Goal: Find specific page/section: Find specific page/section

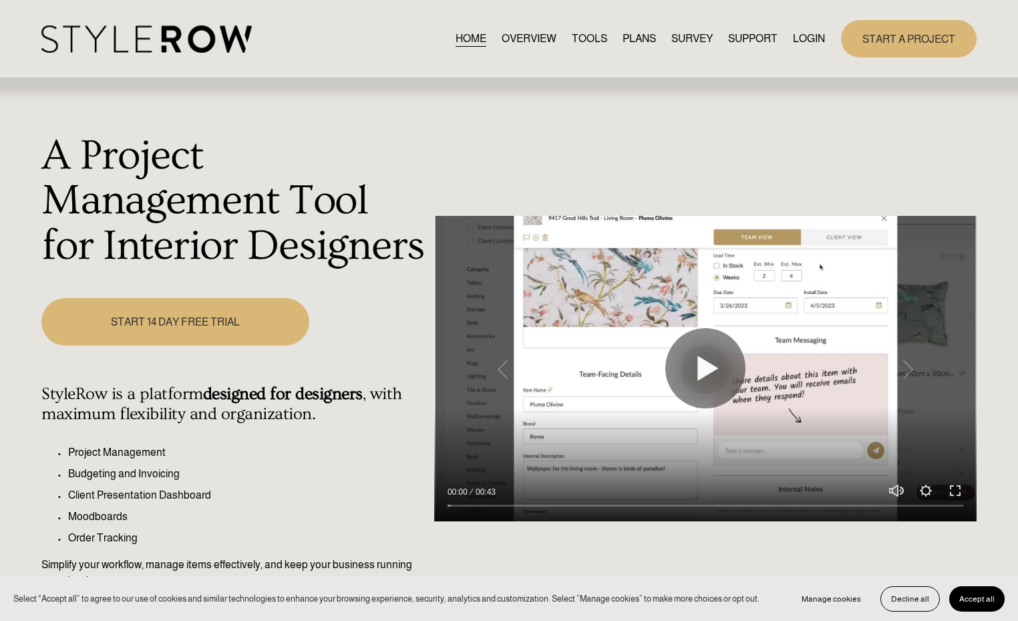
click at [813, 35] on link "LOGIN" at bounding box center [809, 39] width 32 height 18
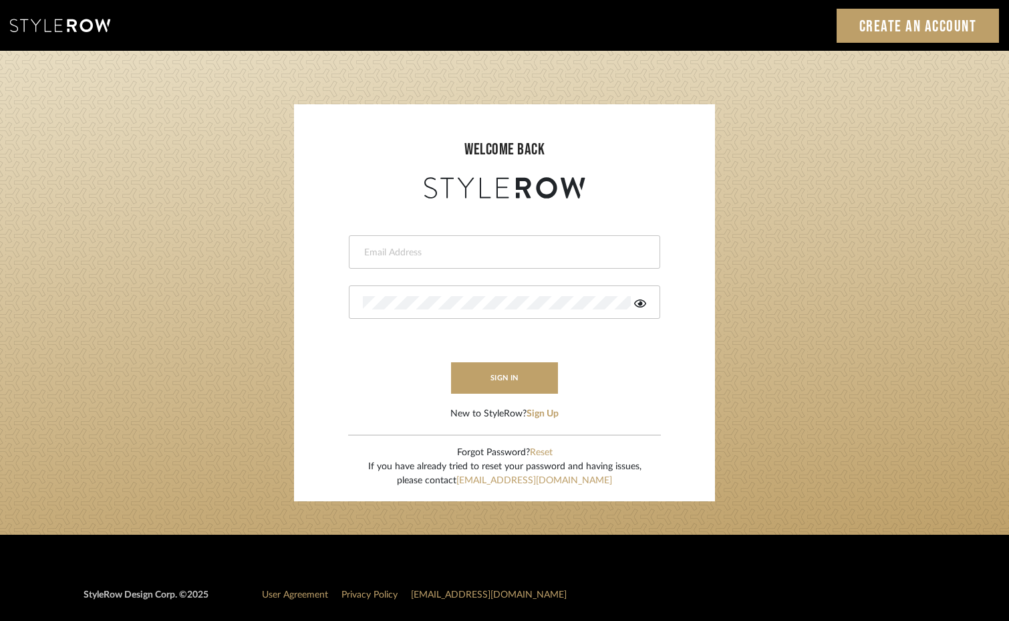
click at [484, 255] on input "email" at bounding box center [503, 252] width 280 height 13
type input "info@aesthetics-studios.com"
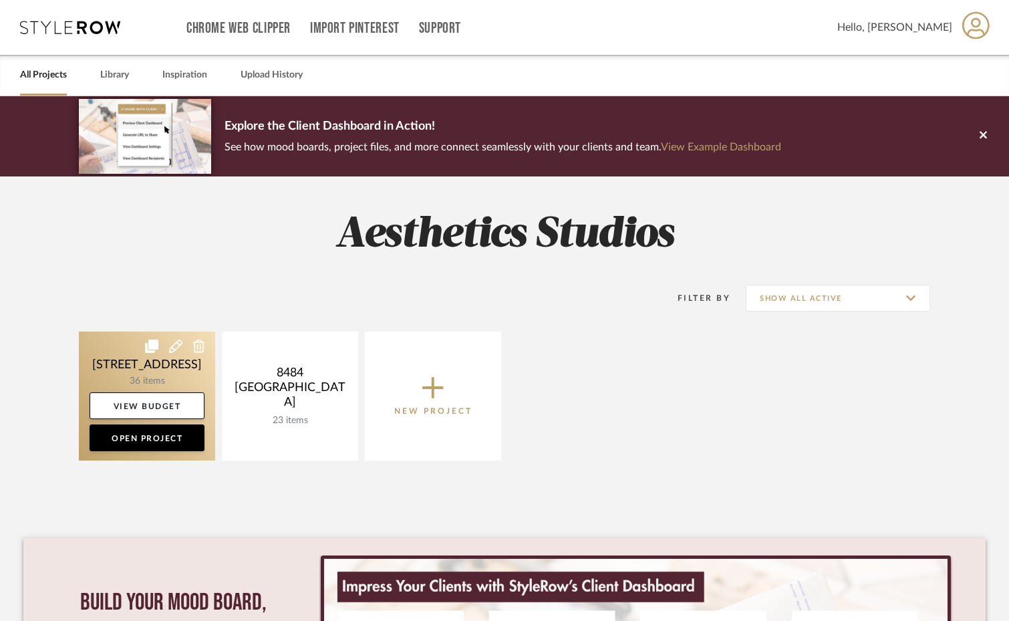
click at [159, 372] on link at bounding box center [147, 395] width 136 height 129
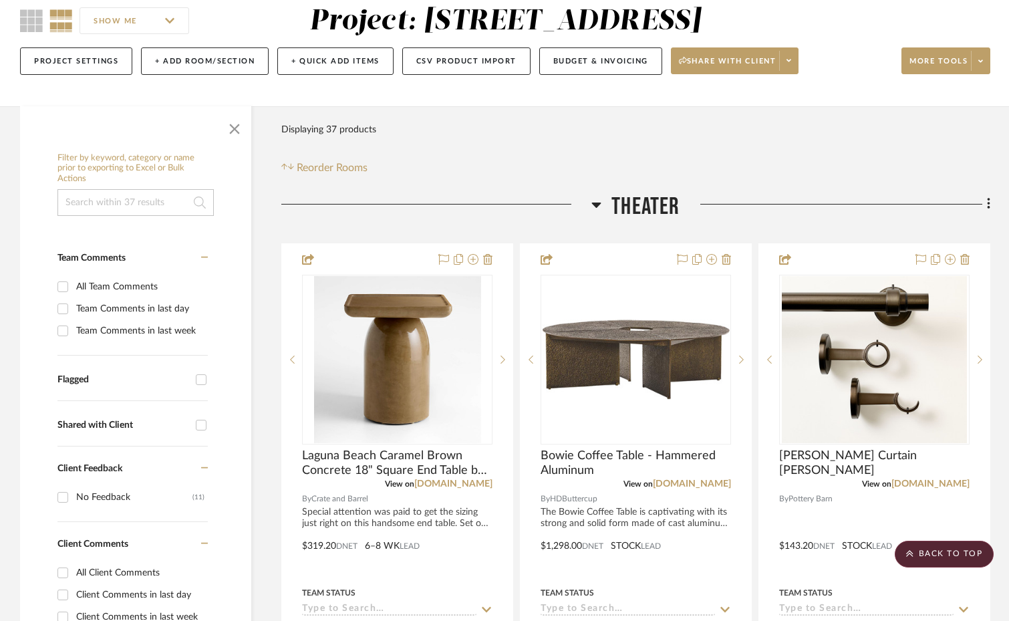
scroll to position [307, 0]
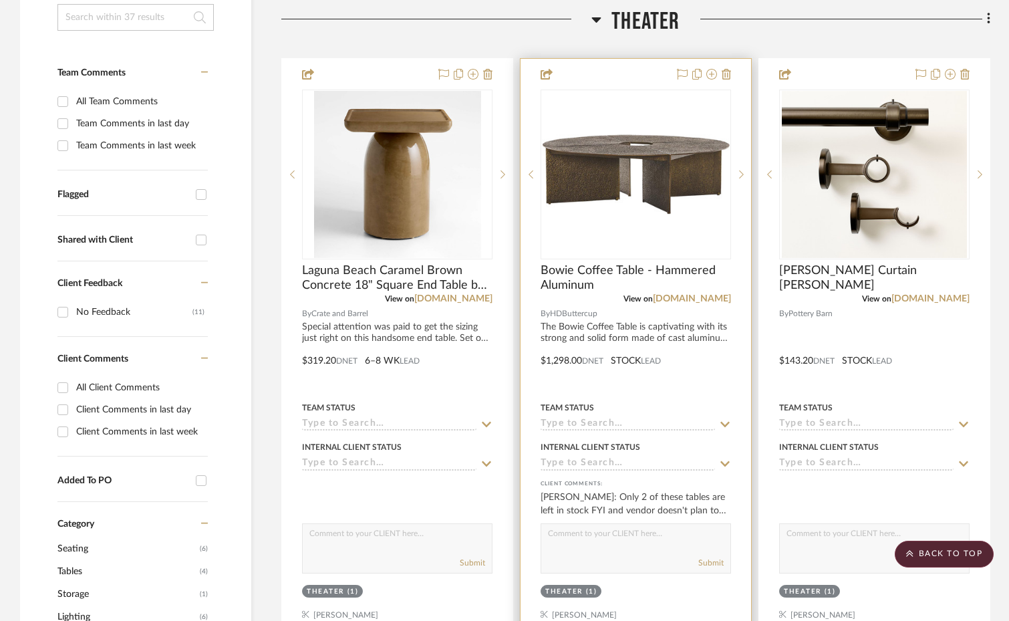
click at [619, 209] on img "0" at bounding box center [636, 174] width 188 height 80
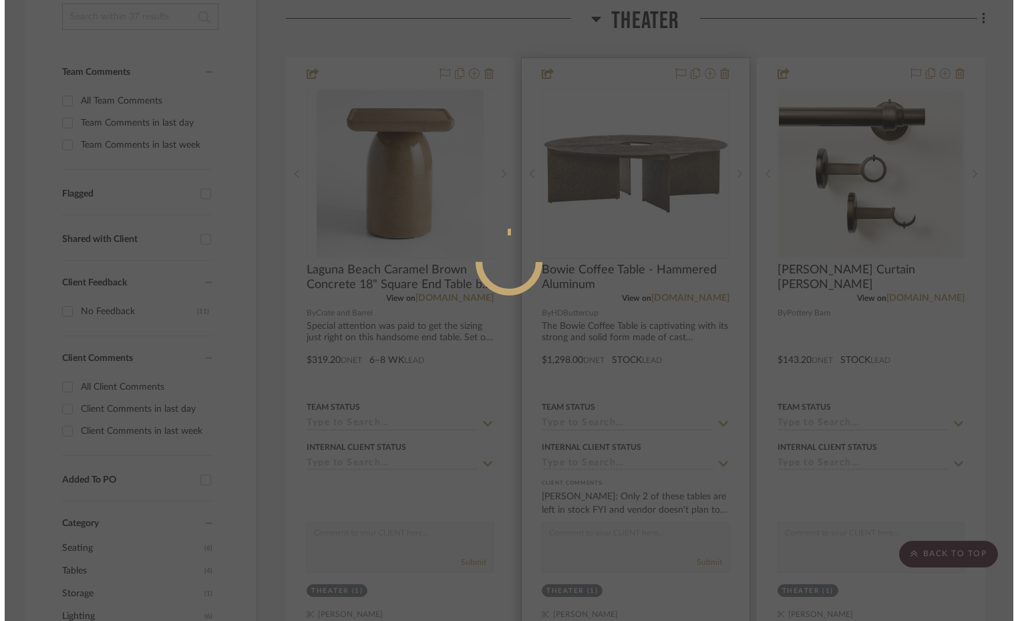
scroll to position [0, 0]
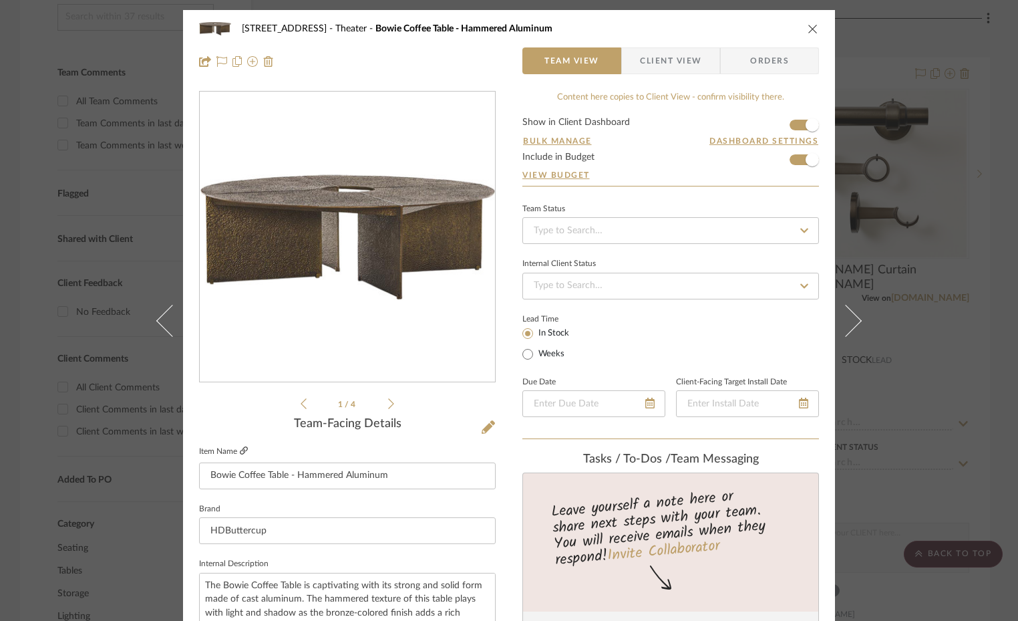
click at [240, 452] on icon at bounding box center [244, 450] width 8 height 8
click at [811, 27] on icon "close" at bounding box center [813, 28] width 11 height 11
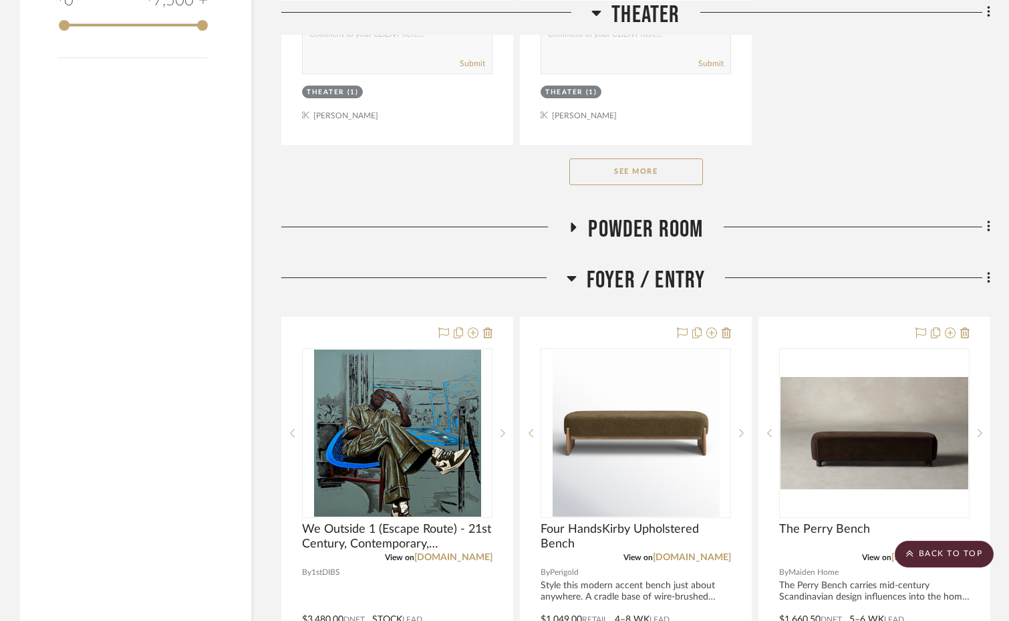
scroll to position [1798, 0]
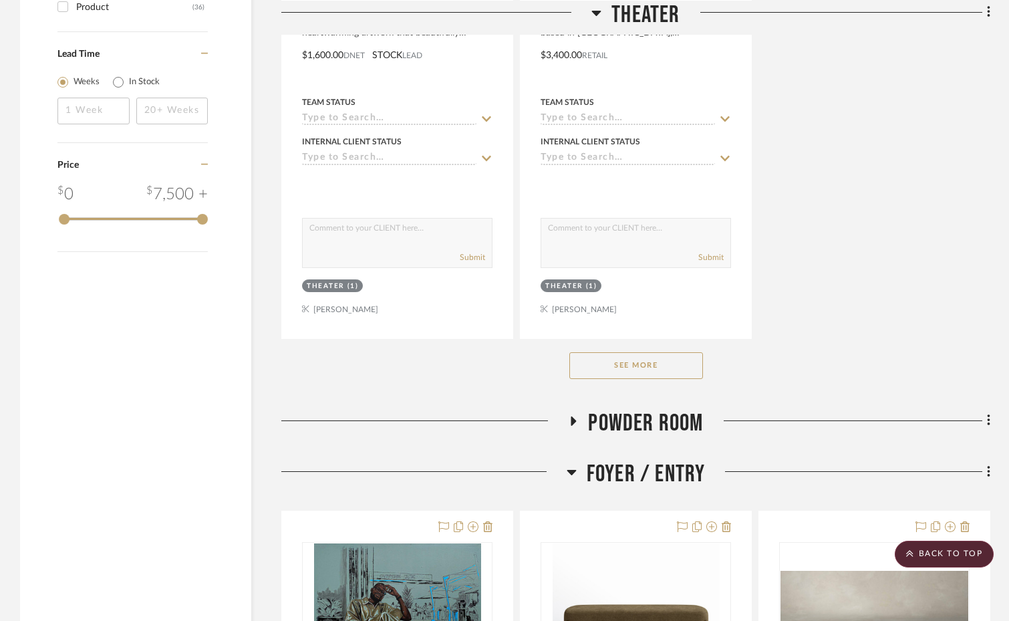
click at [575, 474] on icon at bounding box center [572, 472] width 10 height 16
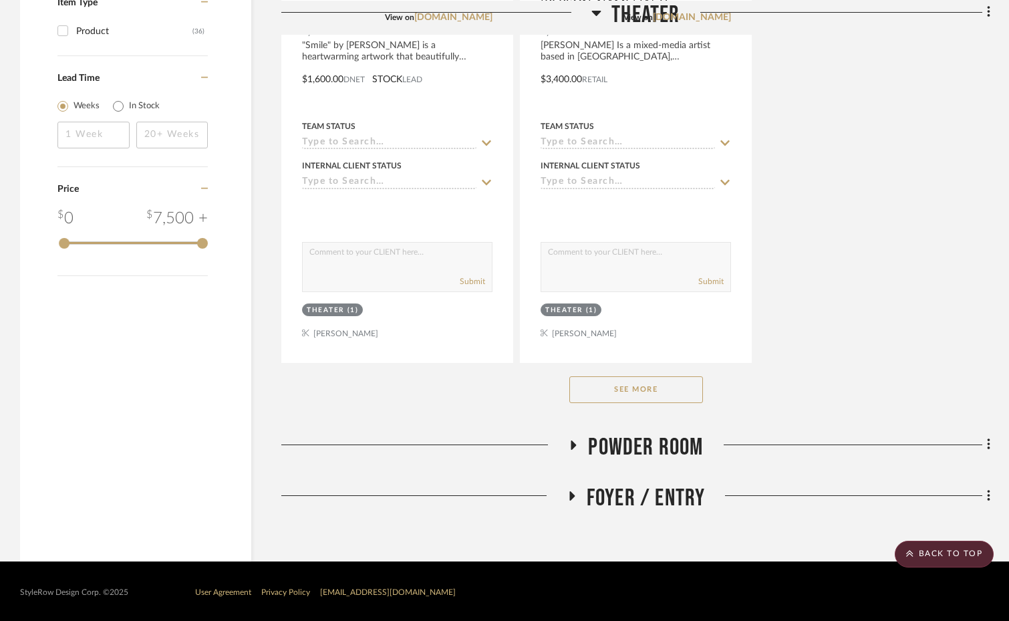
click at [644, 399] on button "See More" at bounding box center [636, 389] width 134 height 27
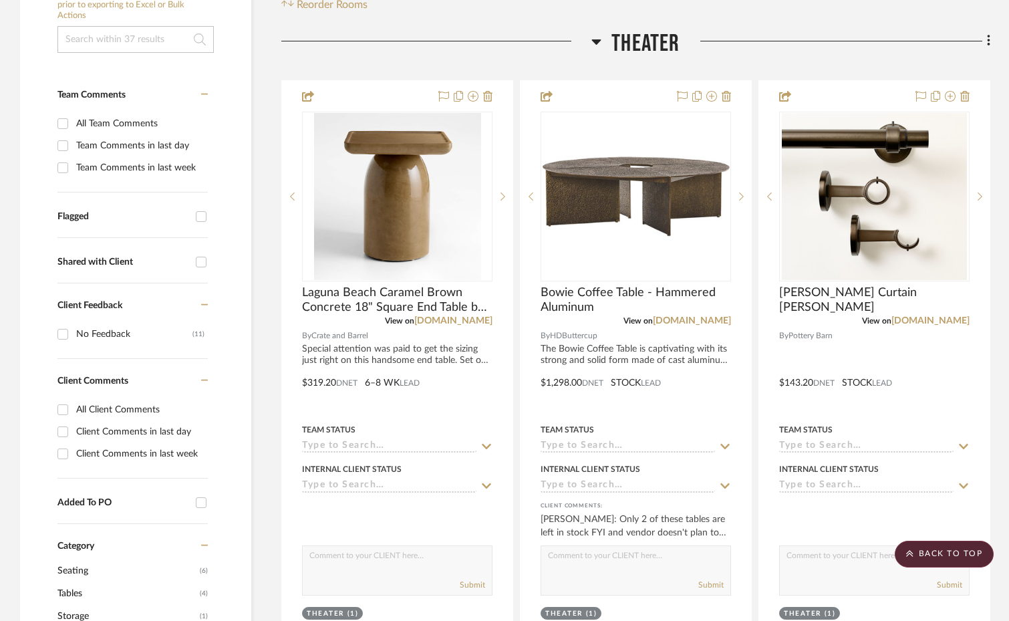
scroll to position [283, 0]
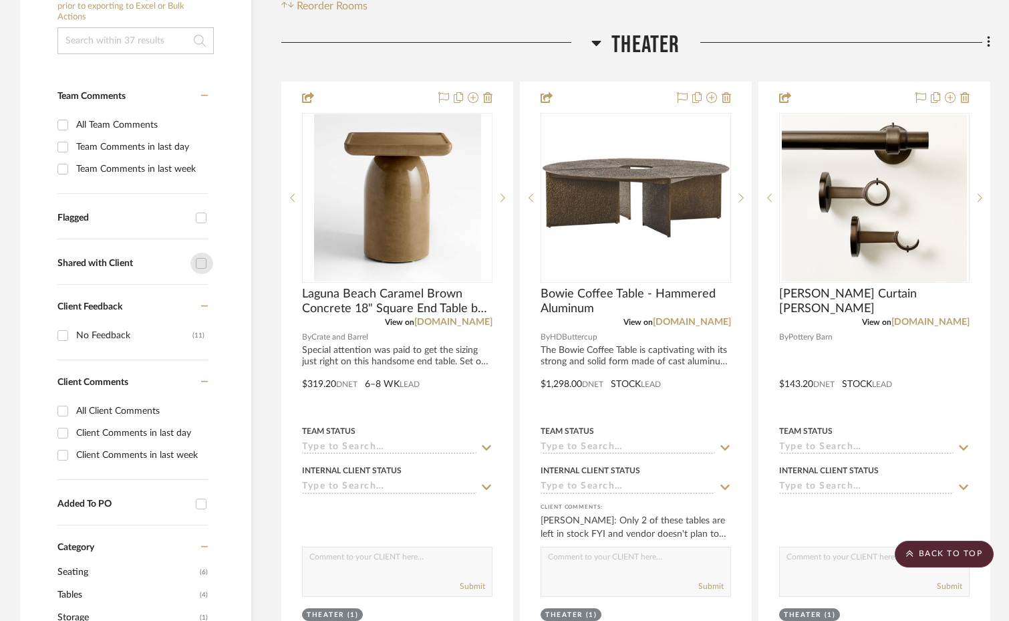
click at [197, 261] on input "Shared with Client" at bounding box center [200, 263] width 21 height 21
checkbox input "true"
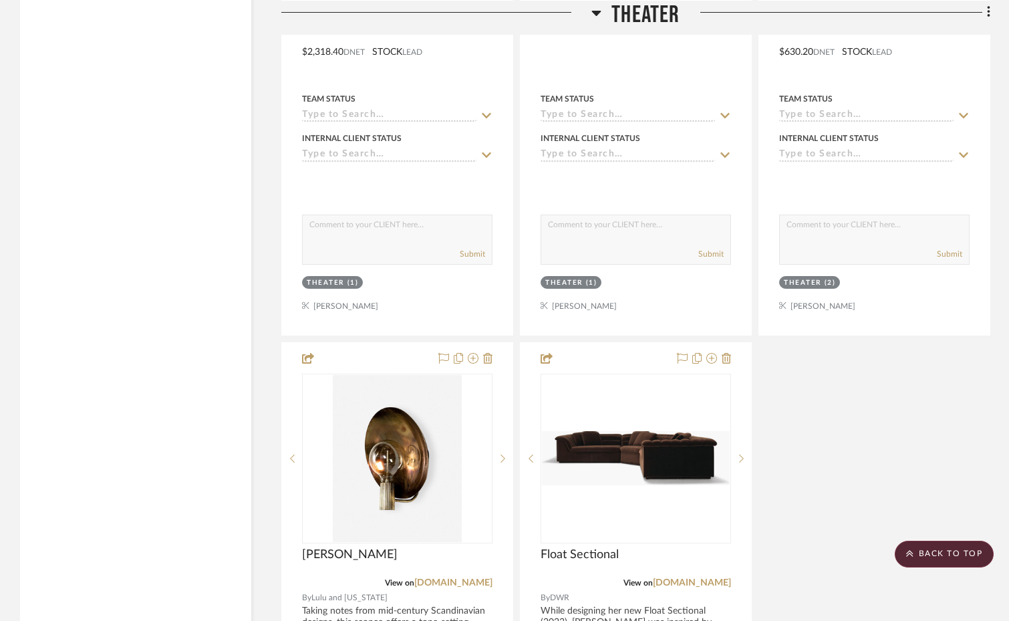
scroll to position [1988, 0]
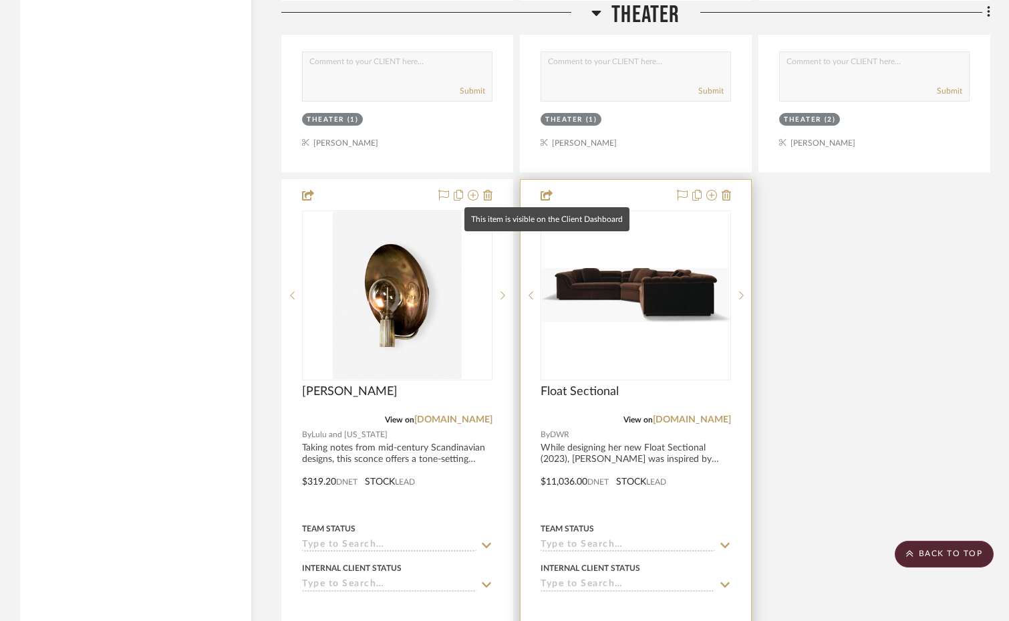
click at [547, 195] on icon at bounding box center [547, 195] width 12 height 11
click at [543, 190] on icon at bounding box center [547, 195] width 12 height 11
click at [711, 415] on link "[DOMAIN_NAME]" at bounding box center [692, 419] width 78 height 9
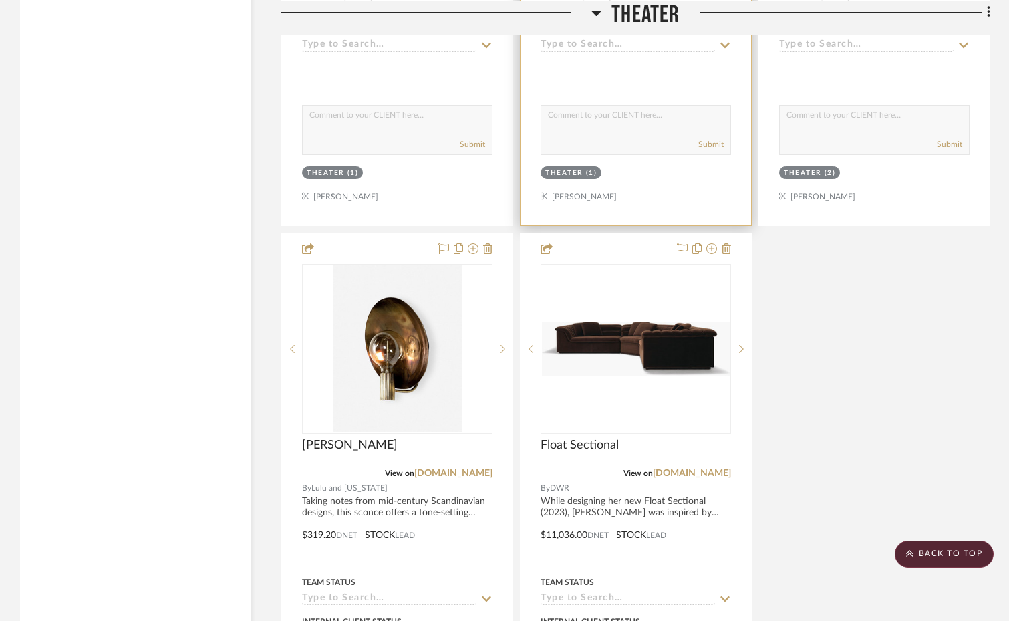
scroll to position [1864, 0]
